Goal: Register for event/course

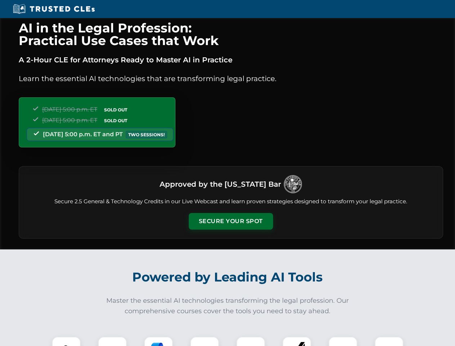
click at [231, 221] on button "Secure Your Spot" at bounding box center [231, 221] width 84 height 17
click at [66, 341] on img at bounding box center [66, 350] width 21 height 21
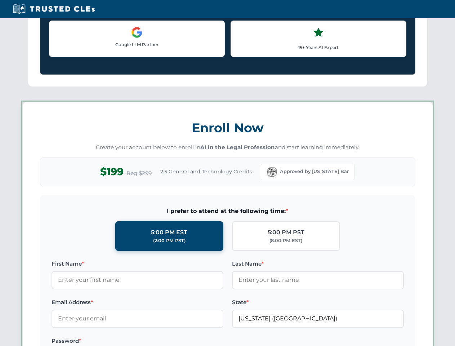
click at [158, 341] on label "Password *" at bounding box center [138, 340] width 172 height 9
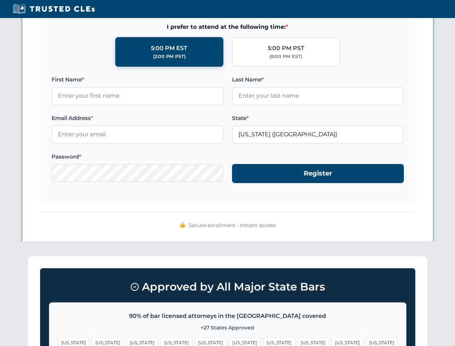
click at [332, 341] on span "[US_STATE]" at bounding box center [347, 342] width 31 height 10
